Goal: Book appointment/travel/reservation

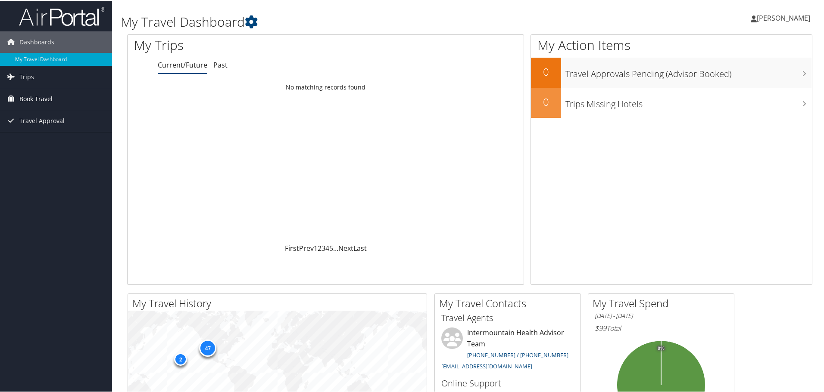
click at [42, 92] on span "Book Travel" at bounding box center [35, 98] width 33 height 22
click at [34, 138] on link "Book/Manage Online Trips" at bounding box center [56, 141] width 112 height 13
click at [55, 140] on link "Book/Manage Online Trips" at bounding box center [56, 141] width 112 height 13
click at [795, 17] on span "[PERSON_NAME]" at bounding box center [783, 16] width 53 height 9
click at [745, 76] on link "View Travel Profile" at bounding box center [760, 76] width 96 height 15
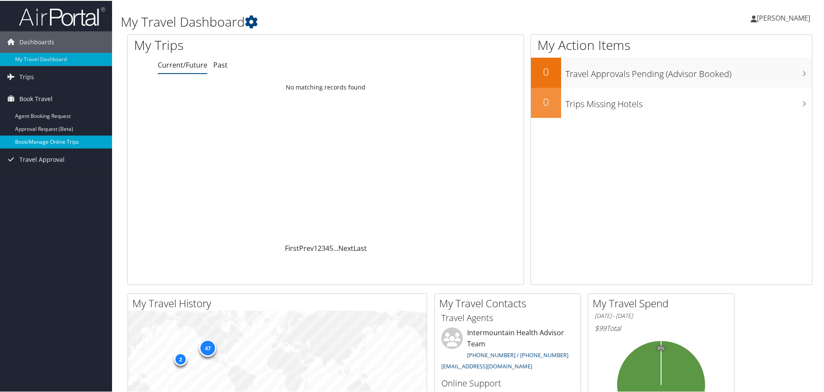
click at [43, 144] on link "Book/Manage Online Trips" at bounding box center [56, 141] width 112 height 13
